Goal: Contribute content: Contribute content

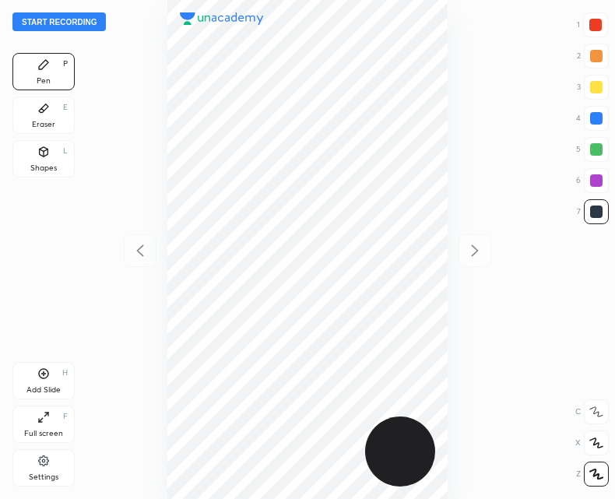
scroll to position [499, 366]
click at [75, 19] on button "Start recording" at bounding box center [58, 21] width 93 height 19
click at [44, 386] on div "Add Slide" at bounding box center [43, 390] width 34 height 8
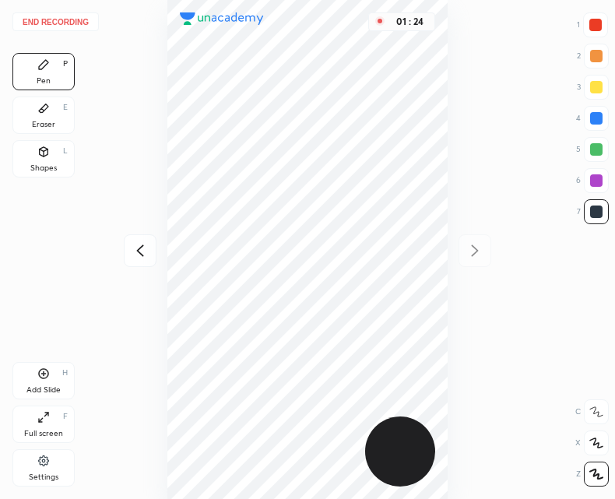
click at [30, 365] on div "Add Slide H" at bounding box center [43, 380] width 62 height 37
click at [142, 242] on icon at bounding box center [140, 250] width 19 height 19
click at [32, 378] on div "Add Slide H" at bounding box center [43, 380] width 62 height 37
click at [122, 264] on div "End recording 1 2 3 4 5 6 7 R O A L C X Z Erase all C X Z Pen P Eraser E Shapes…" at bounding box center [307, 249] width 615 height 499
click at [163, 256] on div "02 : 00" at bounding box center [308, 249] width 366 height 499
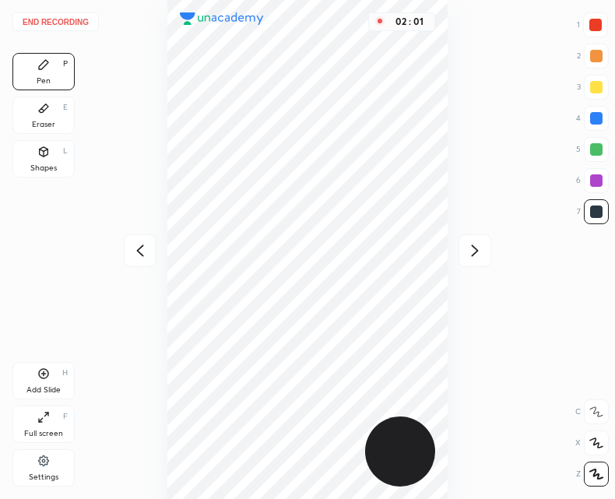
click at [142, 244] on icon at bounding box center [140, 250] width 19 height 19
click at [33, 114] on div "Eraser E" at bounding box center [43, 114] width 62 height 37
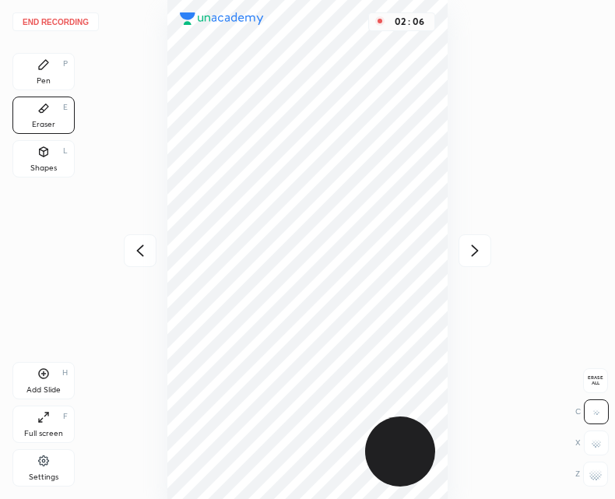
click at [43, 65] on icon at bounding box center [43, 64] width 9 height 9
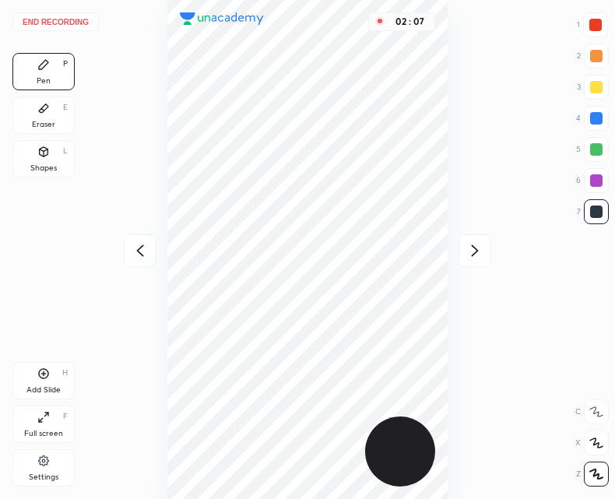
click at [475, 245] on icon at bounding box center [474, 250] width 19 height 19
click at [137, 262] on div at bounding box center [140, 250] width 33 height 33
click at [479, 255] on icon at bounding box center [474, 250] width 19 height 19
click at [156, 240] on div "02 : 16" at bounding box center [308, 249] width 366 height 499
click at [139, 246] on icon at bounding box center [140, 250] width 19 height 19
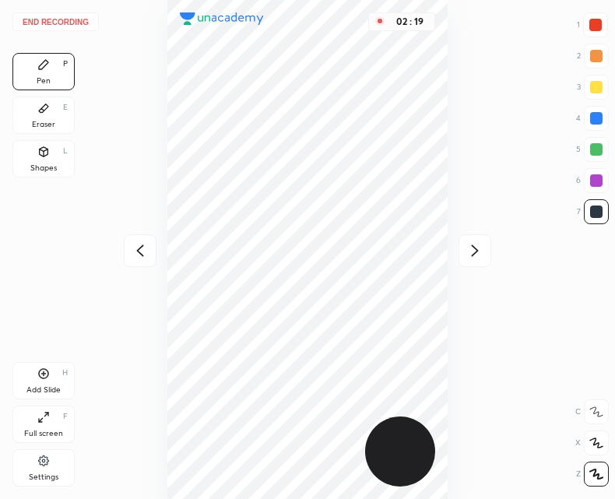
click at [484, 258] on icon at bounding box center [474, 250] width 19 height 19
click at [36, 386] on div "Add Slide" at bounding box center [43, 390] width 34 height 8
click at [131, 252] on icon at bounding box center [140, 250] width 19 height 19
click at [472, 262] on div at bounding box center [474, 250] width 33 height 33
click at [140, 246] on icon at bounding box center [140, 250] width 19 height 19
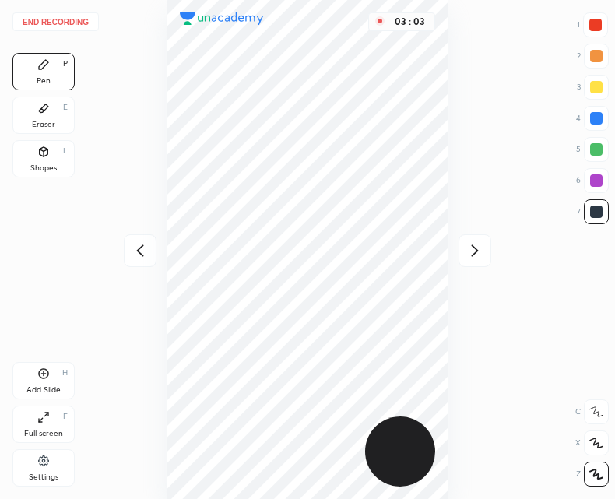
click at [138, 252] on icon at bounding box center [140, 250] width 19 height 19
click at [36, 387] on div "Add Slide" at bounding box center [43, 390] width 34 height 8
click at [40, 164] on div "Shapes" at bounding box center [43, 168] width 26 height 8
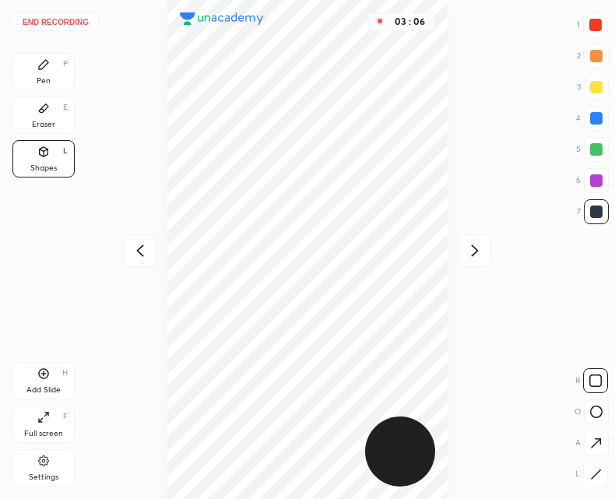
click at [597, 479] on icon at bounding box center [596, 474] width 12 height 12
click at [48, 58] on icon at bounding box center [43, 64] width 12 height 12
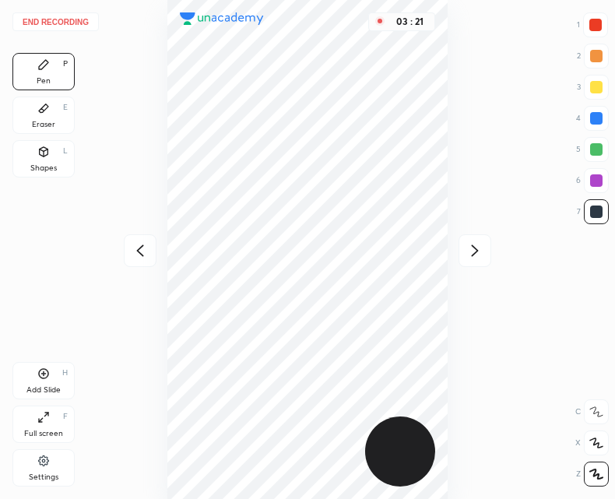
click at [139, 248] on icon at bounding box center [139, 250] width 7 height 12
click at [135, 247] on icon at bounding box center [140, 250] width 19 height 19
click at [493, 258] on div "End recording 1 2 3 4 5 6 7 R O A L C X Z Erase all C X Z Pen P Eraser E Shapes…" at bounding box center [307, 249] width 615 height 499
click at [478, 253] on icon at bounding box center [474, 250] width 19 height 19
click at [469, 245] on icon at bounding box center [474, 250] width 19 height 19
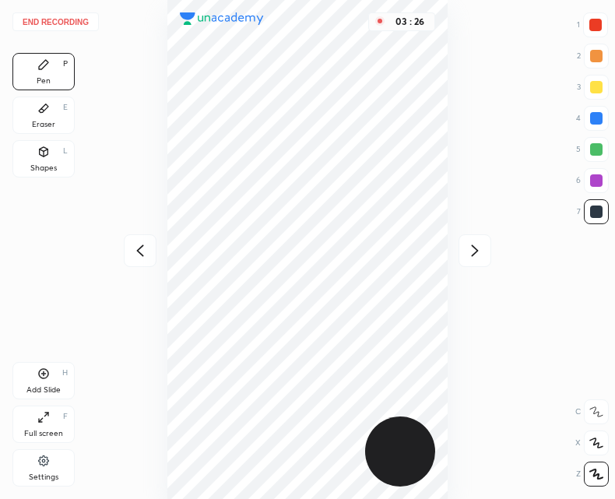
click at [468, 245] on icon at bounding box center [474, 250] width 19 height 19
click at [148, 249] on icon at bounding box center [140, 250] width 19 height 19
click at [50, 370] on div "Add Slide H" at bounding box center [43, 380] width 62 height 37
click at [135, 253] on icon at bounding box center [140, 250] width 19 height 19
click at [486, 258] on div at bounding box center [474, 250] width 33 height 33
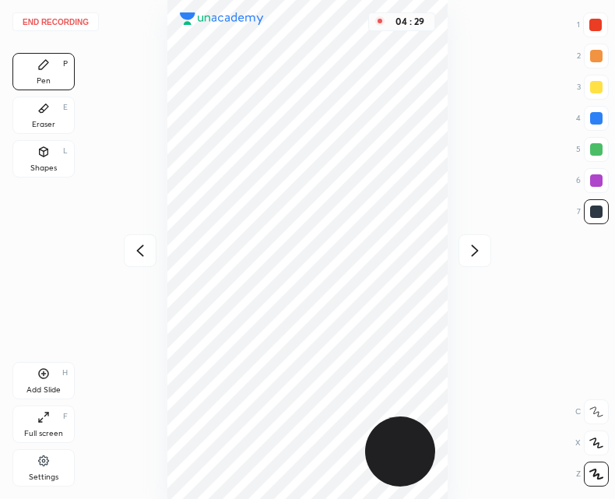
click at [138, 258] on icon at bounding box center [140, 250] width 19 height 19
click at [475, 251] on icon at bounding box center [475, 250] width 7 height 12
click at [43, 111] on icon at bounding box center [43, 108] width 9 height 9
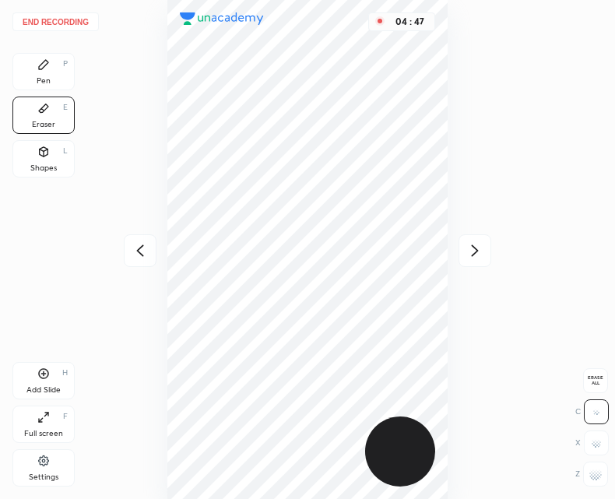
click at [59, 65] on div "Pen P" at bounding box center [43, 71] width 62 height 37
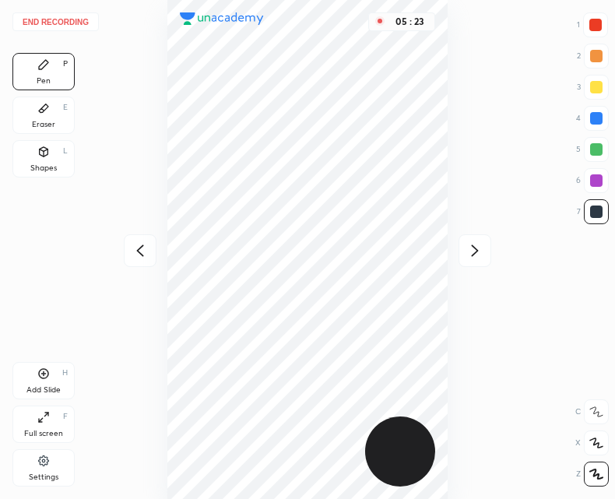
click at [32, 25] on button "End recording" at bounding box center [55, 21] width 86 height 19
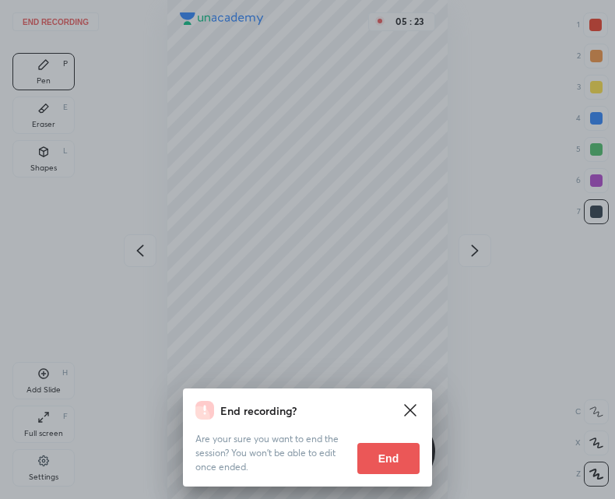
click at [378, 449] on button "End" at bounding box center [388, 458] width 62 height 31
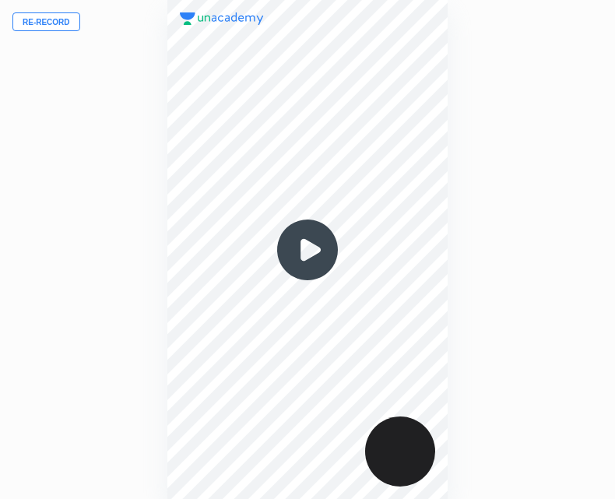
click at [47, 23] on button "Re-record" at bounding box center [46, 21] width 68 height 19
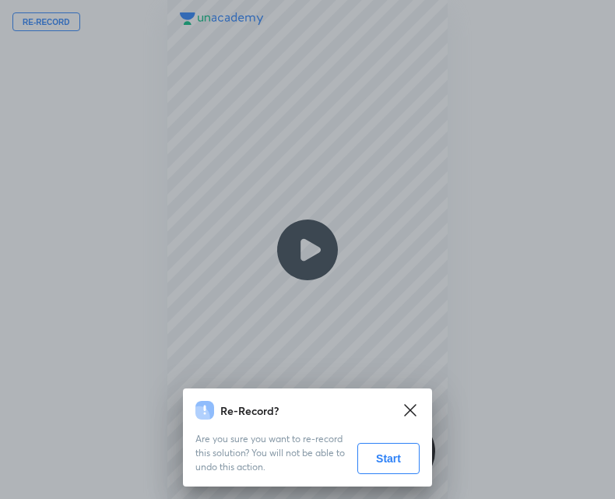
click at [403, 462] on button "Start" at bounding box center [388, 458] width 62 height 31
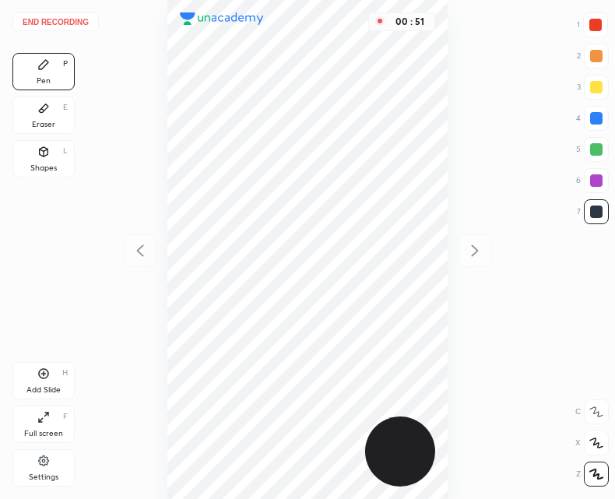
click at [602, 24] on div at bounding box center [595, 24] width 25 height 25
click at [43, 380] on div "Add Slide H" at bounding box center [43, 380] width 62 height 37
click at [146, 254] on icon at bounding box center [140, 250] width 19 height 19
click at [46, 377] on icon at bounding box center [43, 373] width 12 height 12
click at [125, 258] on div at bounding box center [140, 250] width 33 height 33
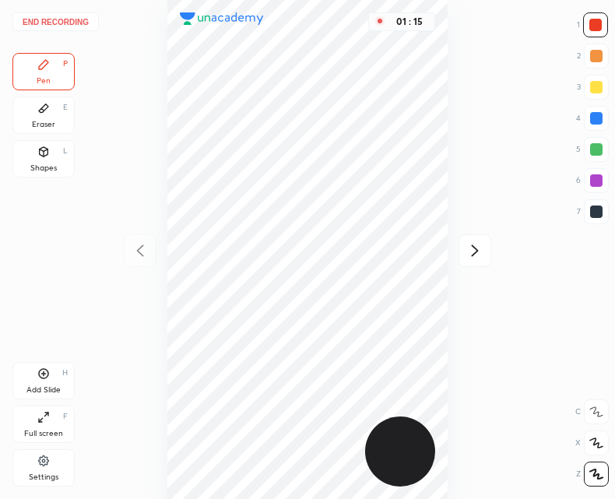
click at [489, 242] on div at bounding box center [474, 250] width 33 height 33
click at [142, 251] on icon at bounding box center [140, 250] width 19 height 19
click at [478, 252] on icon at bounding box center [474, 250] width 19 height 19
click at [33, 365] on div "Add Slide H" at bounding box center [43, 380] width 62 height 37
click at [146, 251] on icon at bounding box center [140, 250] width 19 height 19
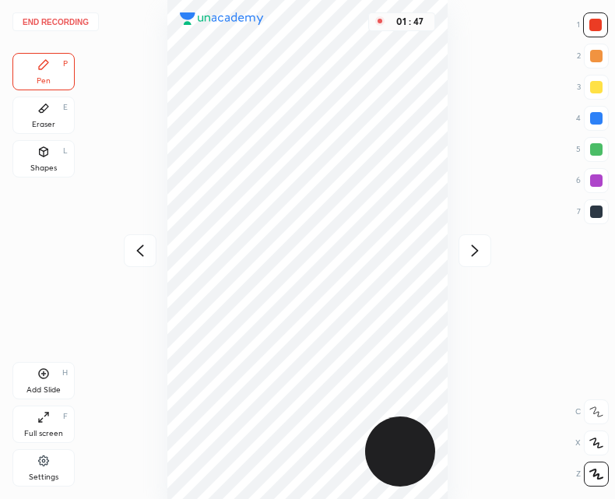
click at [139, 251] on icon at bounding box center [140, 250] width 19 height 19
click at [44, 386] on div "Add Slide" at bounding box center [43, 390] width 34 height 8
click at [38, 374] on icon at bounding box center [43, 373] width 12 height 12
click at [37, 161] on div "Shapes L" at bounding box center [43, 158] width 62 height 37
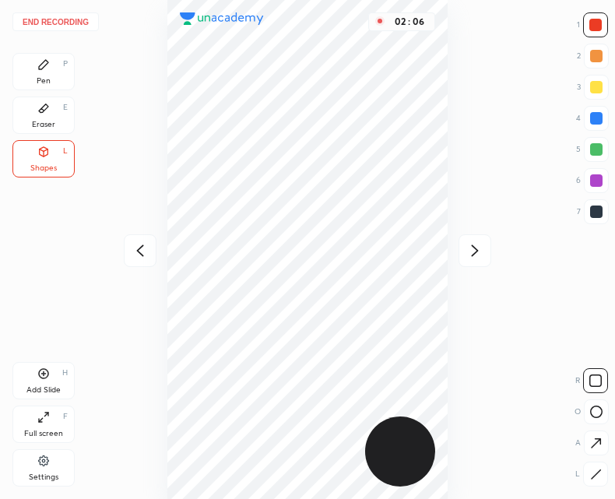
click at [587, 197] on div "1 2 3 4 5 6 7" at bounding box center [592, 121] width 33 height 218
click at [598, 220] on div at bounding box center [596, 211] width 25 height 25
click at [590, 472] on icon at bounding box center [596, 474] width 12 height 12
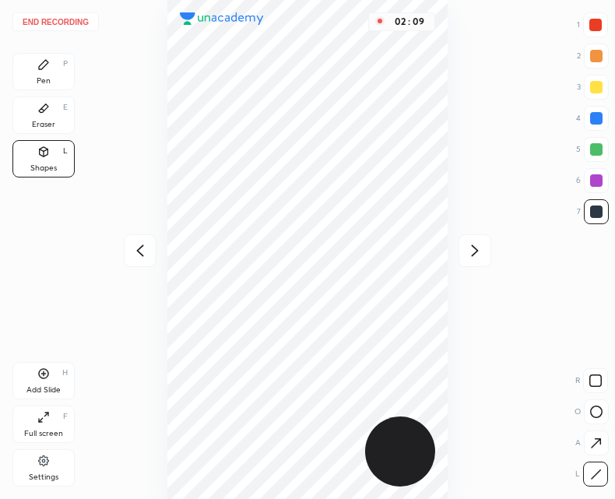
click at [30, 61] on div "Pen P" at bounding box center [43, 71] width 62 height 37
click at [47, 368] on icon at bounding box center [43, 373] width 12 height 12
click at [122, 253] on div "End recording 1 2 3 4 5 6 7 R O A L C X Z Erase all C X Z Pen P Eraser E Shapes…" at bounding box center [307, 249] width 615 height 499
click at [143, 262] on div at bounding box center [140, 250] width 33 height 33
click at [145, 254] on icon at bounding box center [140, 250] width 19 height 19
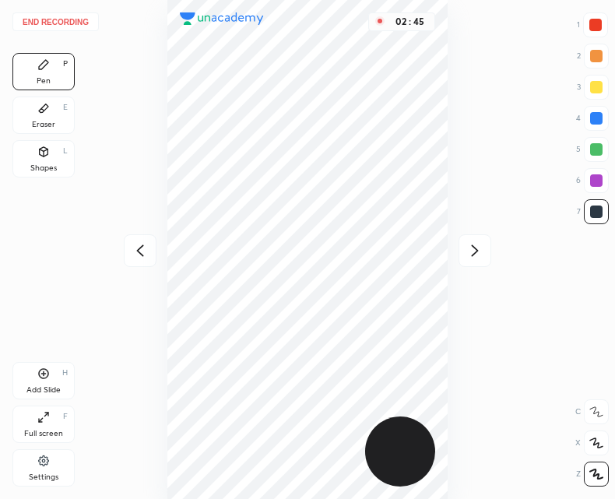
click at [146, 250] on icon at bounding box center [140, 250] width 19 height 19
click at [147, 255] on div "02 : 45" at bounding box center [308, 249] width 366 height 499
click at [140, 251] on div "02 : 45" at bounding box center [308, 249] width 366 height 499
click at [475, 245] on icon at bounding box center [474, 250] width 19 height 19
click at [466, 250] on icon at bounding box center [474, 250] width 19 height 19
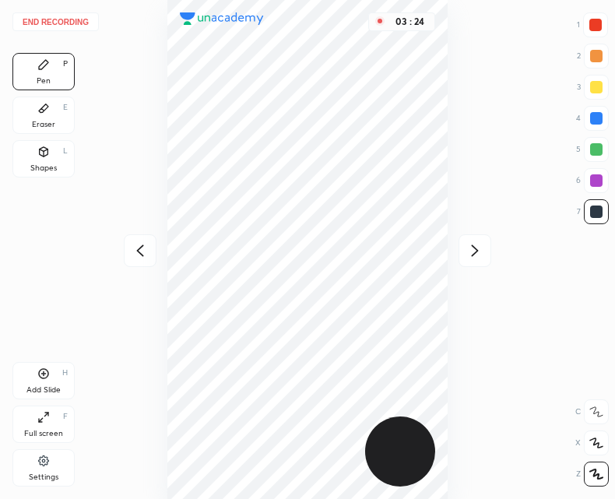
click at [40, 377] on icon at bounding box center [44, 374] width 10 height 10
click at [138, 251] on icon at bounding box center [139, 250] width 7 height 12
click at [473, 241] on icon at bounding box center [474, 250] width 19 height 19
click at [149, 249] on div at bounding box center [140, 250] width 33 height 33
click at [142, 249] on icon at bounding box center [140, 250] width 19 height 19
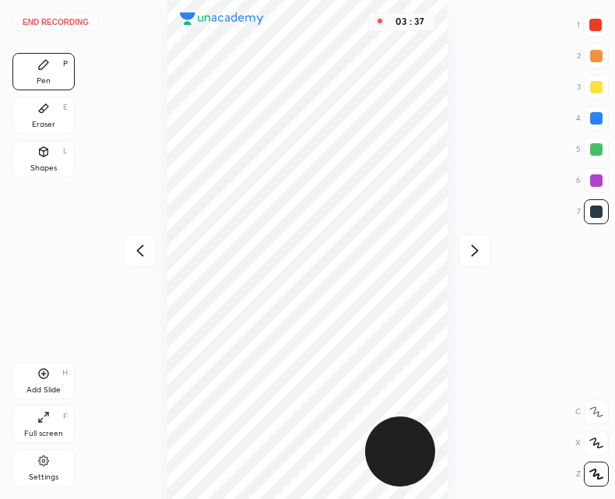
click at [140, 248] on icon at bounding box center [139, 250] width 7 height 12
click at [53, 23] on button "End recording" at bounding box center [55, 21] width 86 height 19
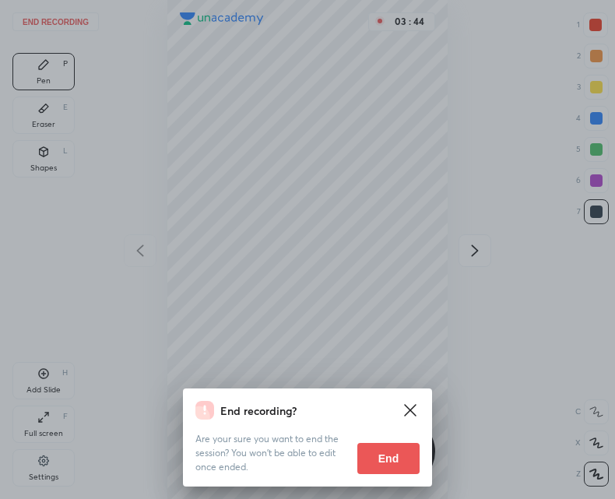
click at [375, 458] on button "End" at bounding box center [388, 458] width 62 height 31
